Goal: Information Seeking & Learning: Learn about a topic

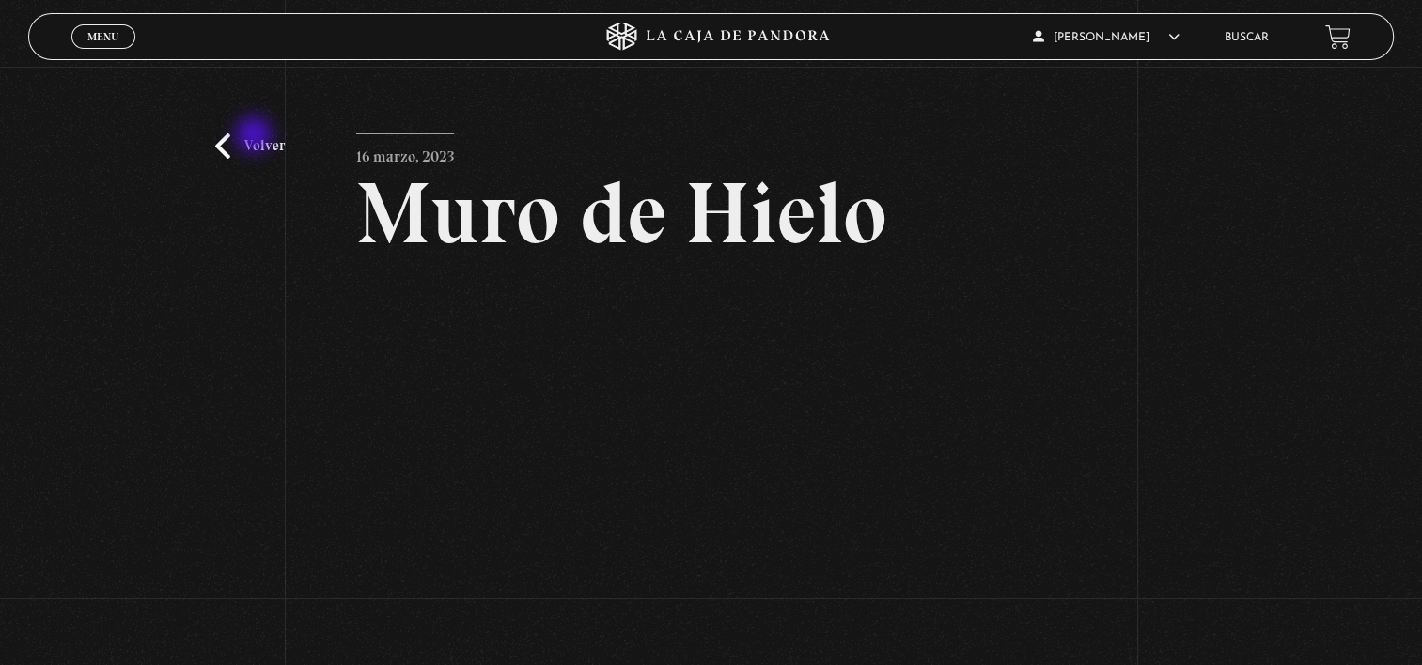
click at [256, 136] on link "Volver" at bounding box center [250, 145] width 70 height 25
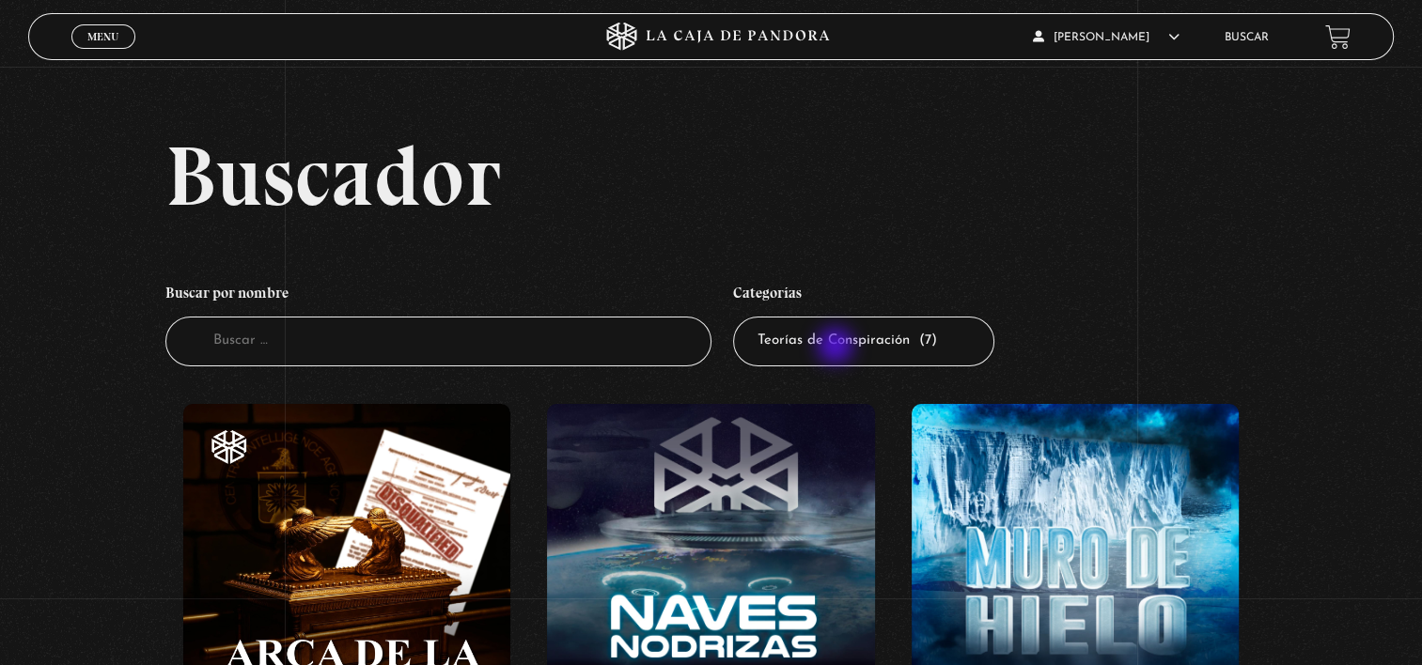
click at [837, 348] on select "Todas las categorías 11:11 Humanitario (1) Amo los Lunes (2) Análisis de series…" at bounding box center [863, 342] width 261 height 50
select select "peligros-en-la-web"
click at [739, 317] on select "Todas las categorías 11:11 Humanitario (1) Amo los Lunes (2) Análisis de series…" at bounding box center [863, 342] width 261 height 50
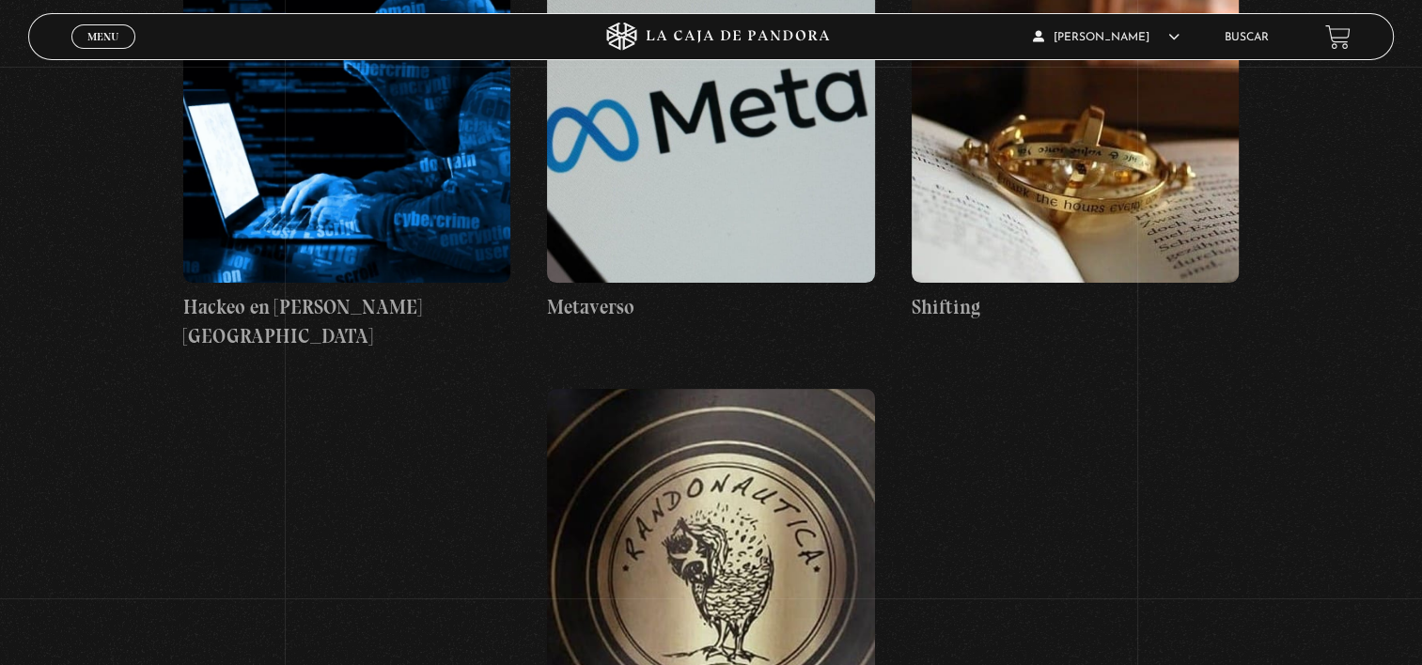
scroll to position [462, 0]
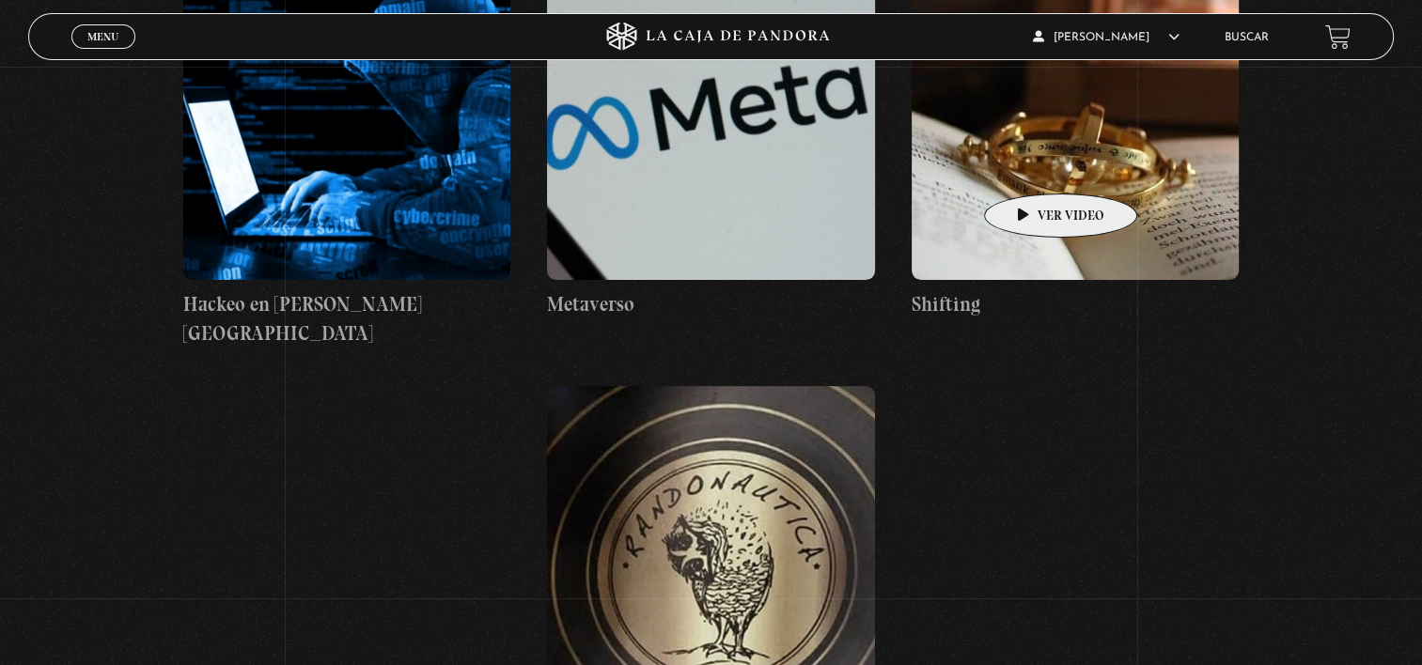
click at [1031, 165] on figure at bounding box center [1075, 111] width 328 height 338
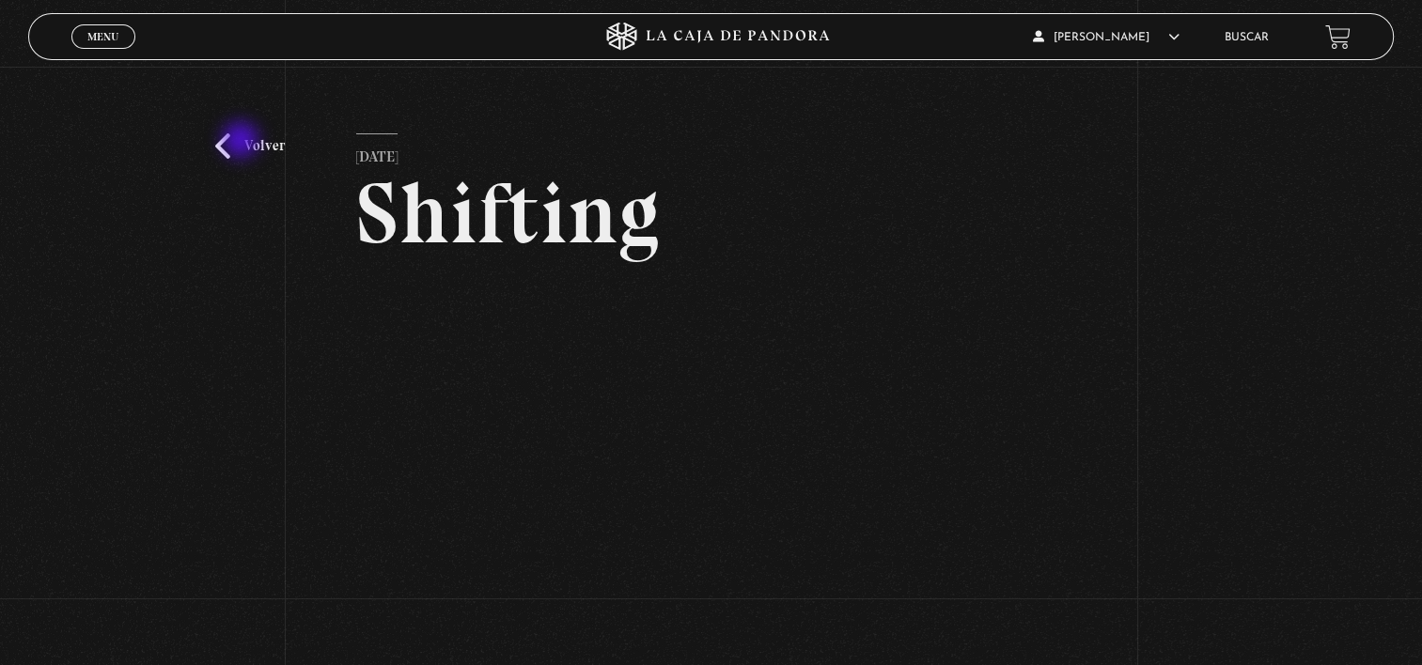
click at [242, 142] on link "Volver" at bounding box center [250, 145] width 70 height 25
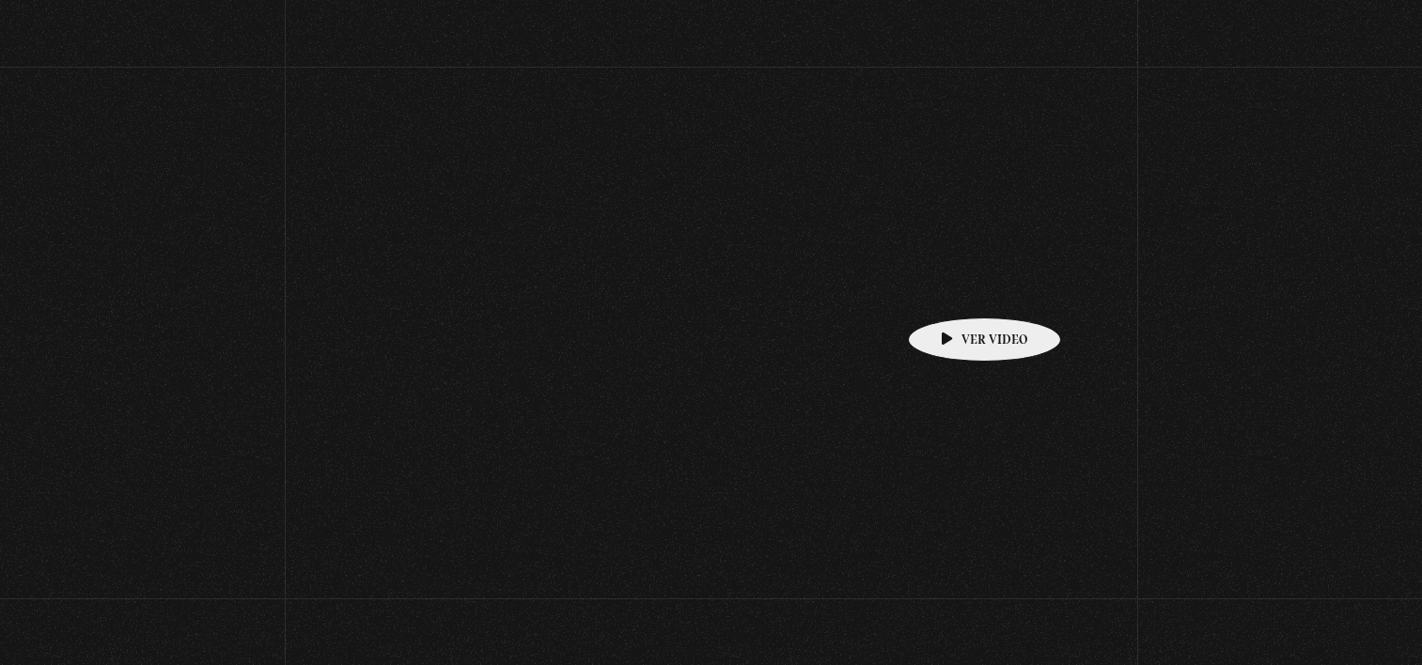
scroll to position [462, 0]
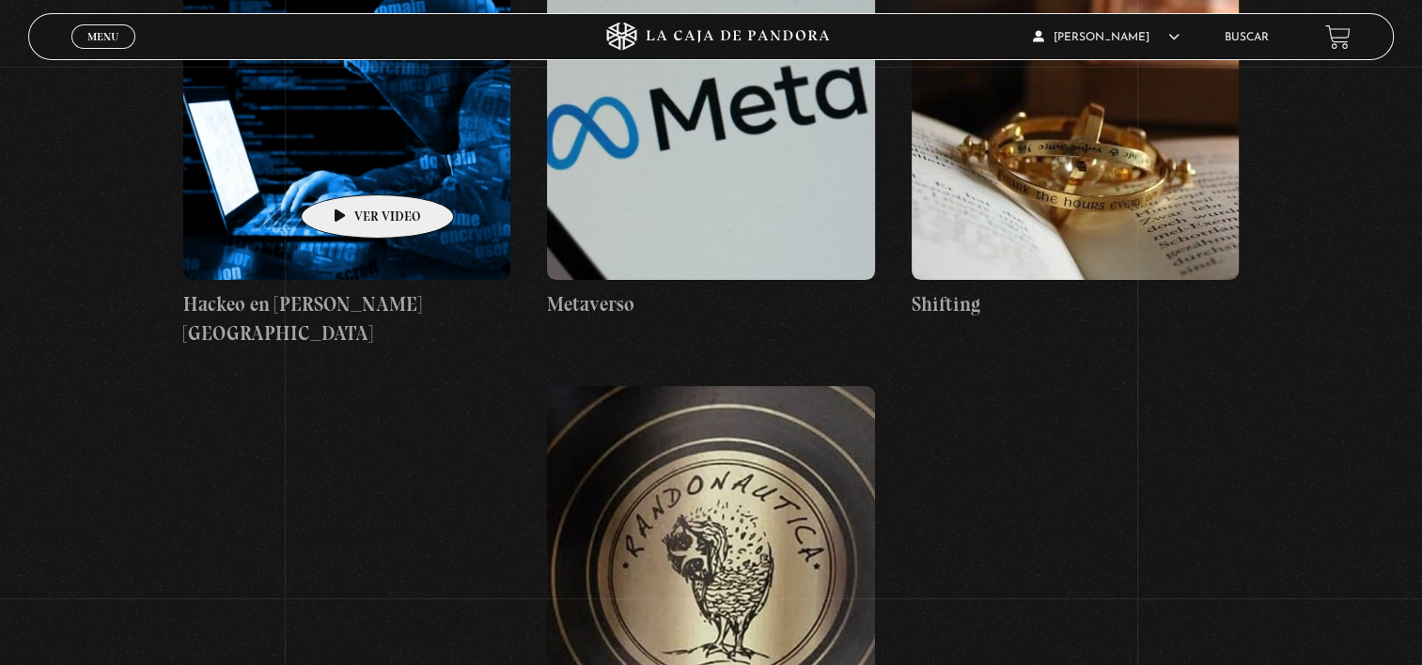
click at [348, 166] on figure at bounding box center [347, 111] width 328 height 338
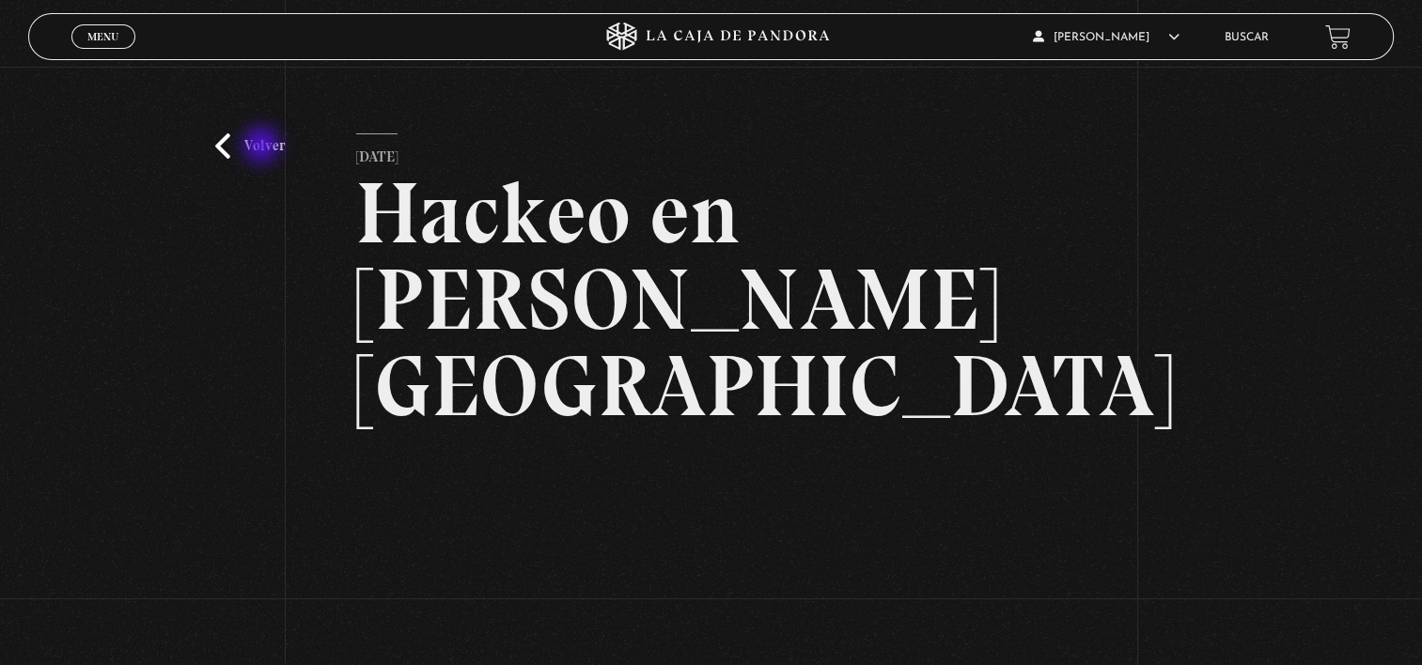
click at [263, 147] on link "Volver" at bounding box center [250, 145] width 70 height 25
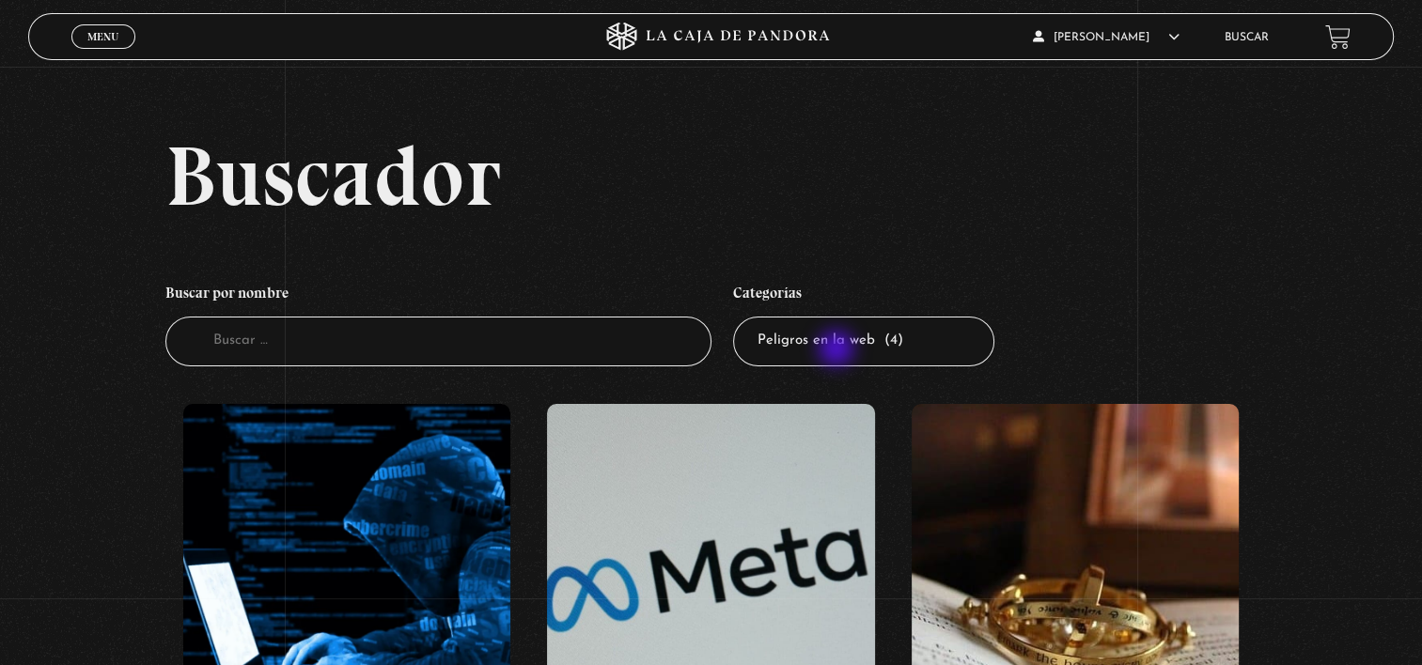
click at [839, 350] on select "Todas las categorías 11:11 Humanitario (1) Amo los Lunes (2) Análisis de series…" at bounding box center [863, 342] width 261 height 50
select select "entrevistas"
click at [739, 317] on select "Todas las categorías 11:11 Humanitario (1) Amo los Lunes (2) Análisis de series…" at bounding box center [863, 342] width 261 height 50
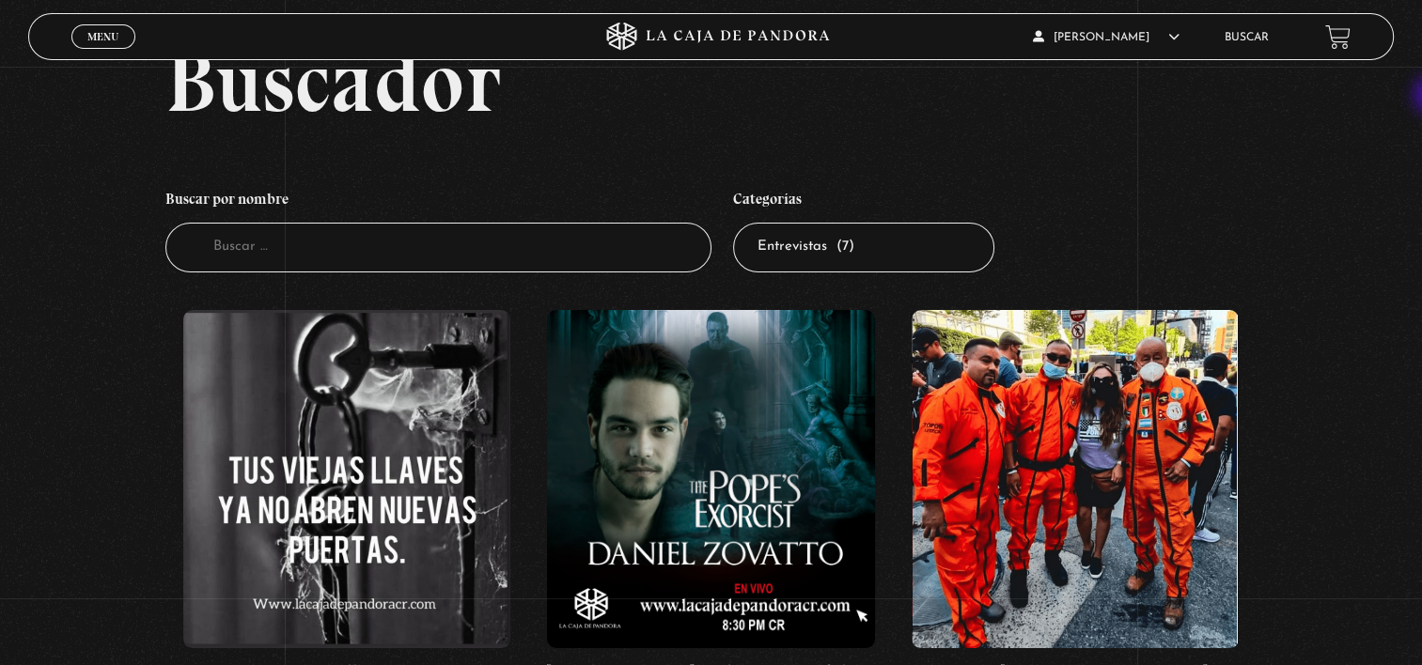
scroll to position [90, 0]
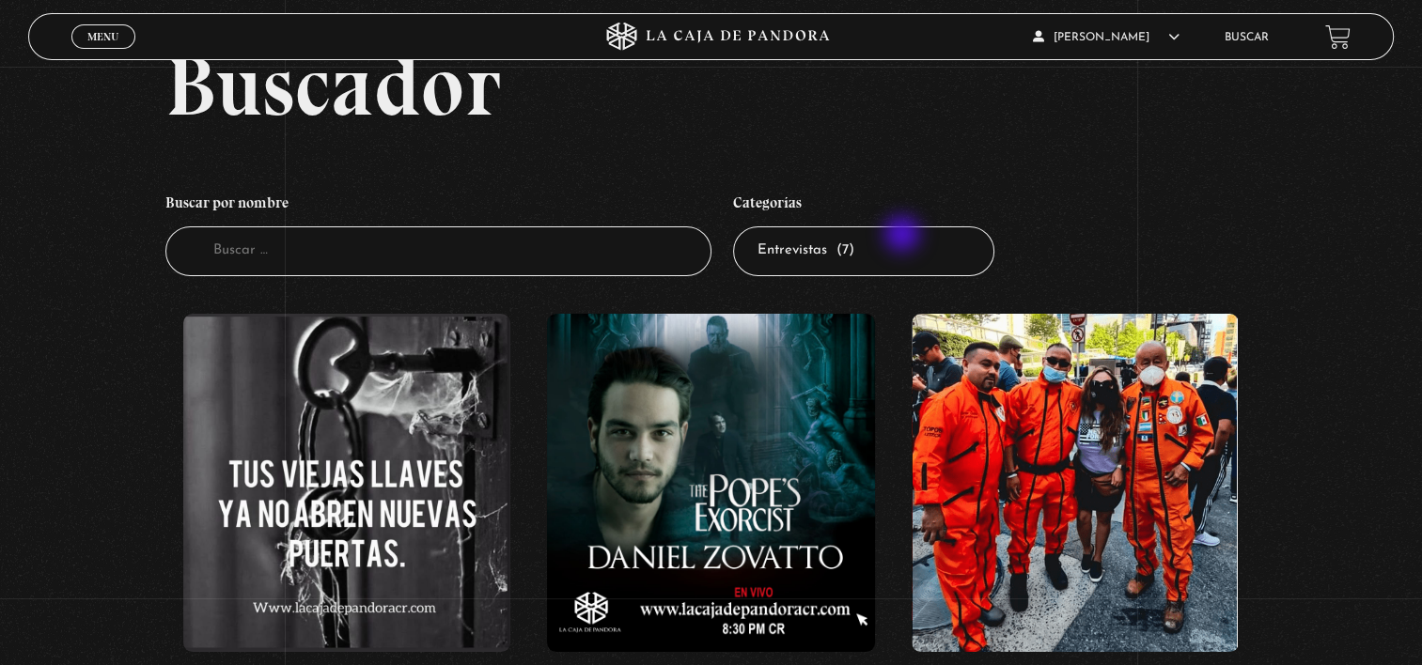
click at [904, 236] on select "Todas las categorías 11:11 Humanitario (1) Amo los Lunes (2) Análisis de series…" at bounding box center [863, 251] width 261 height 50
select select "charlas"
click at [739, 226] on select "Todas las categorías 11:11 Humanitario (1) Amo los Lunes (2) Análisis de series…" at bounding box center [863, 251] width 261 height 50
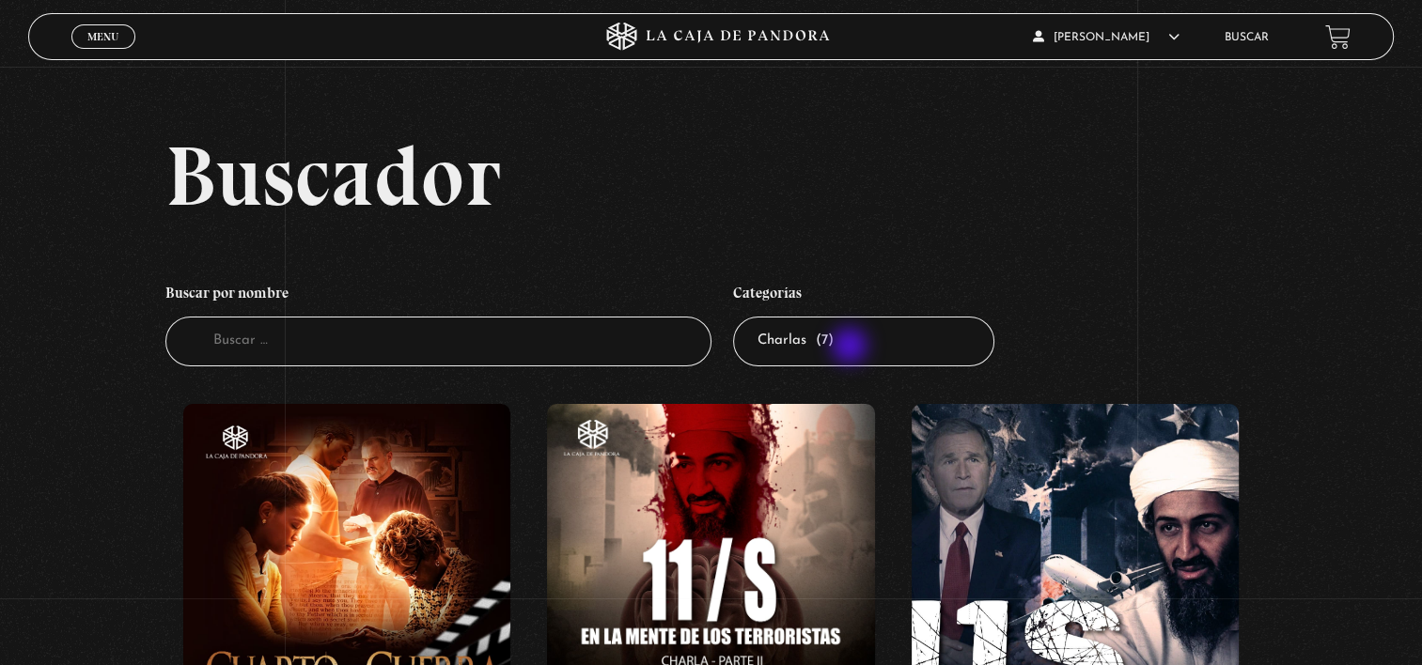
click at [851, 348] on select "Todas las categorías 11:11 Humanitario (1) Amo los [DATE] (2) Análisis de serie…" at bounding box center [863, 342] width 261 height 50
select select "centinelas"
click at [739, 317] on select "Todas las categorías 11:11 Humanitario (1) Amo los [DATE] (2) Análisis de serie…" at bounding box center [863, 342] width 261 height 50
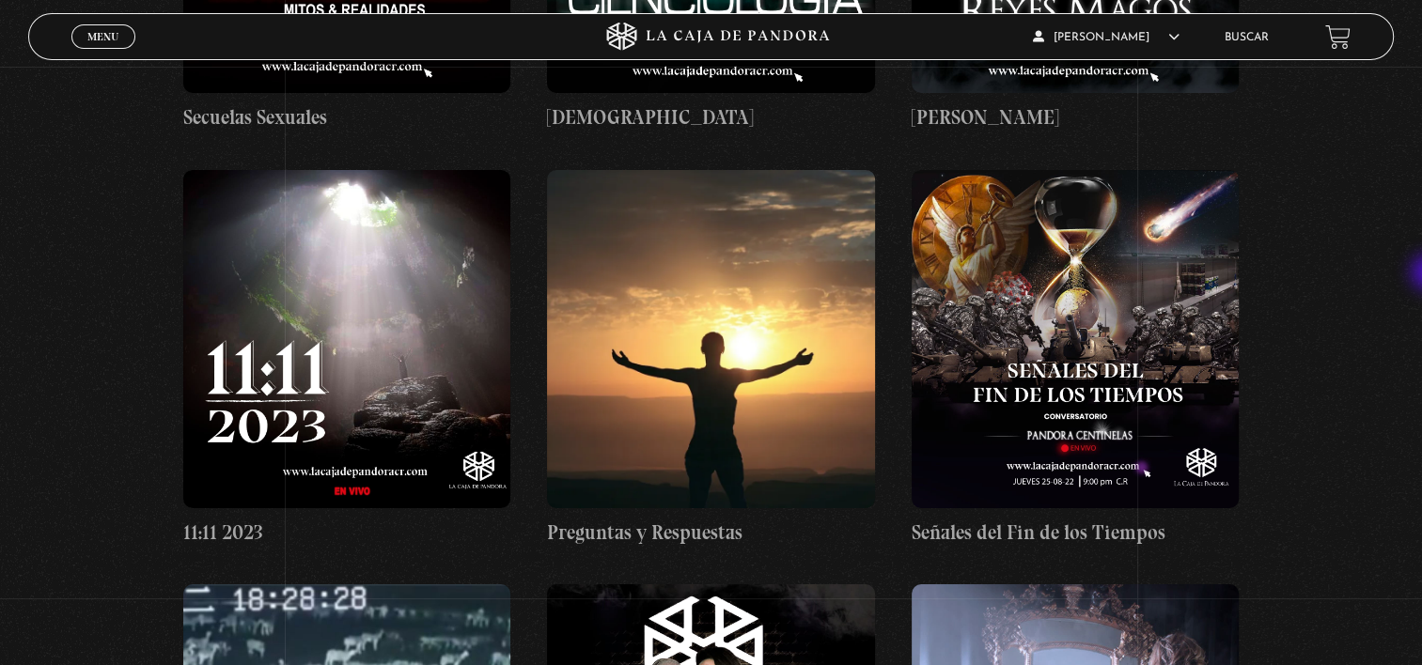
scroll to position [6141, 0]
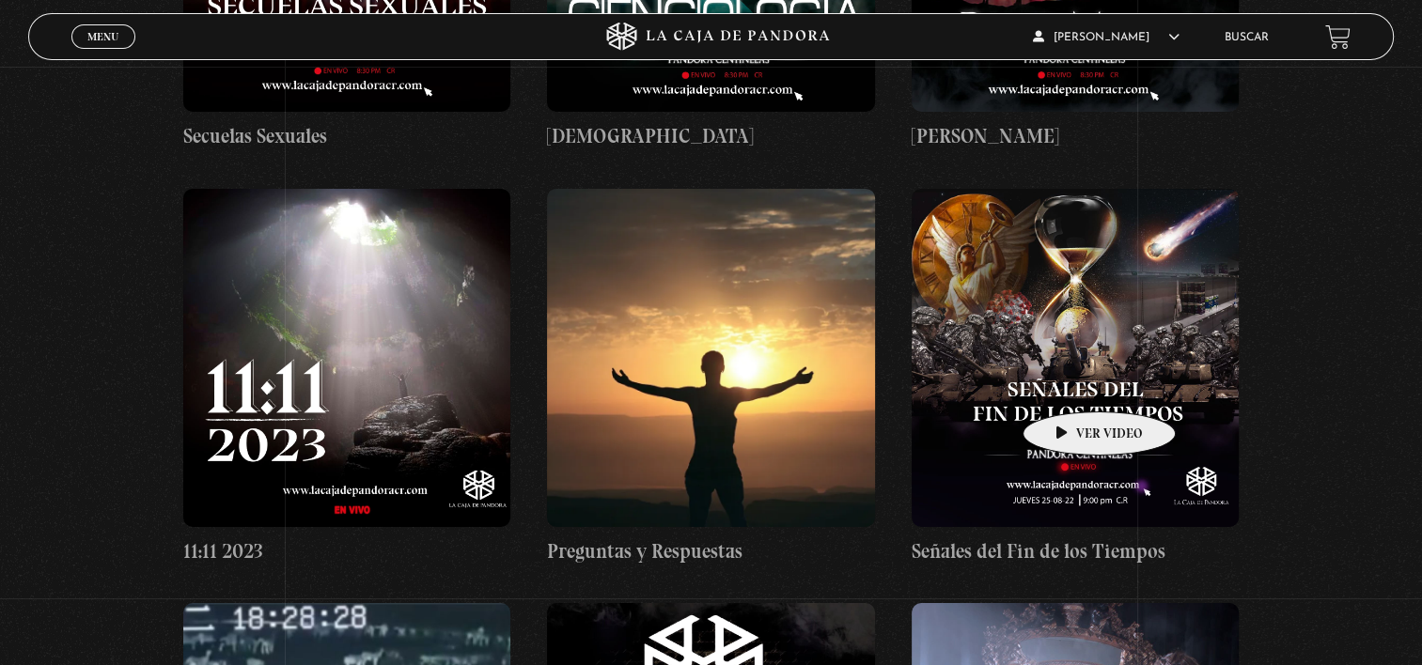
click at [1069, 383] on figure at bounding box center [1075, 358] width 328 height 338
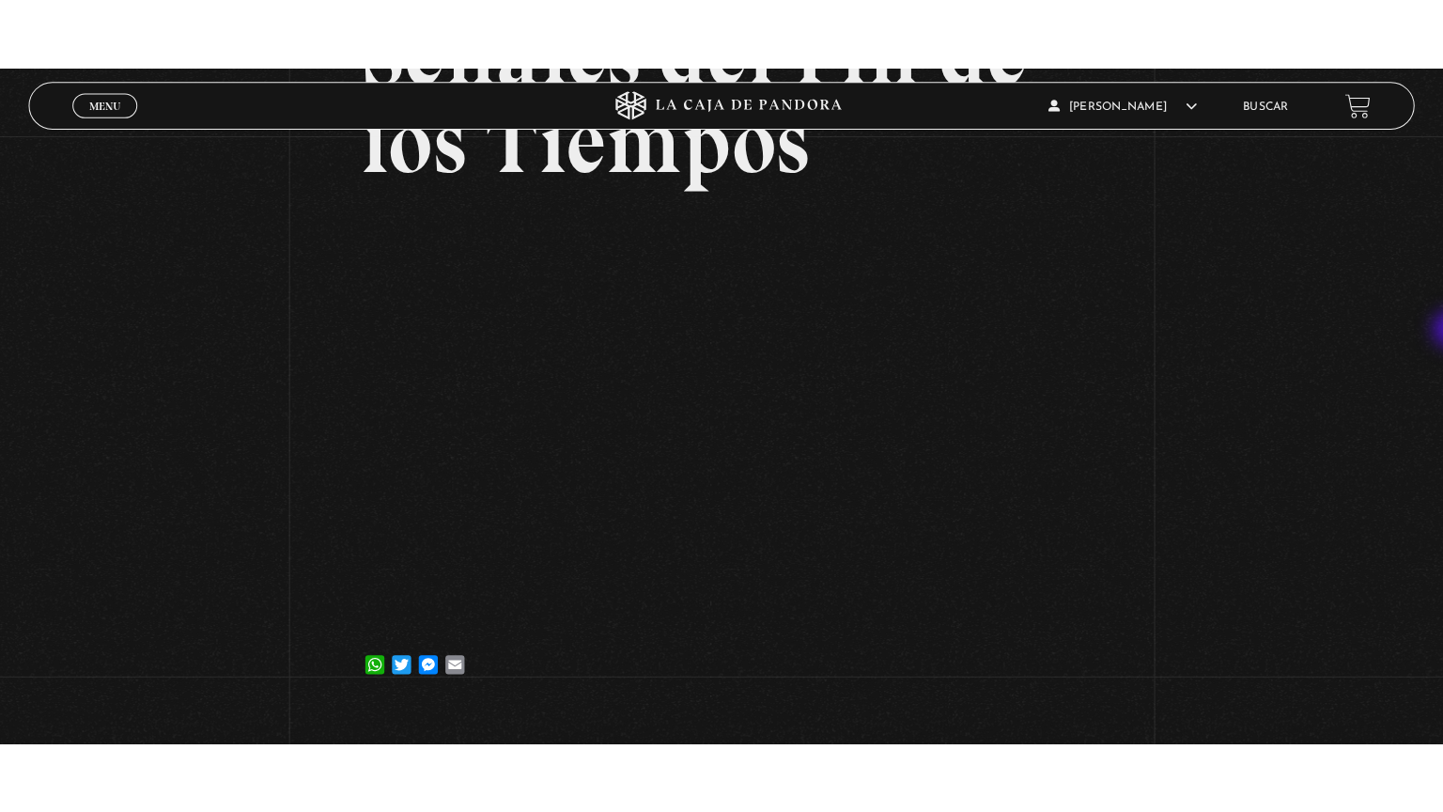
scroll to position [246, 0]
